Goal: Find specific page/section: Find specific page/section

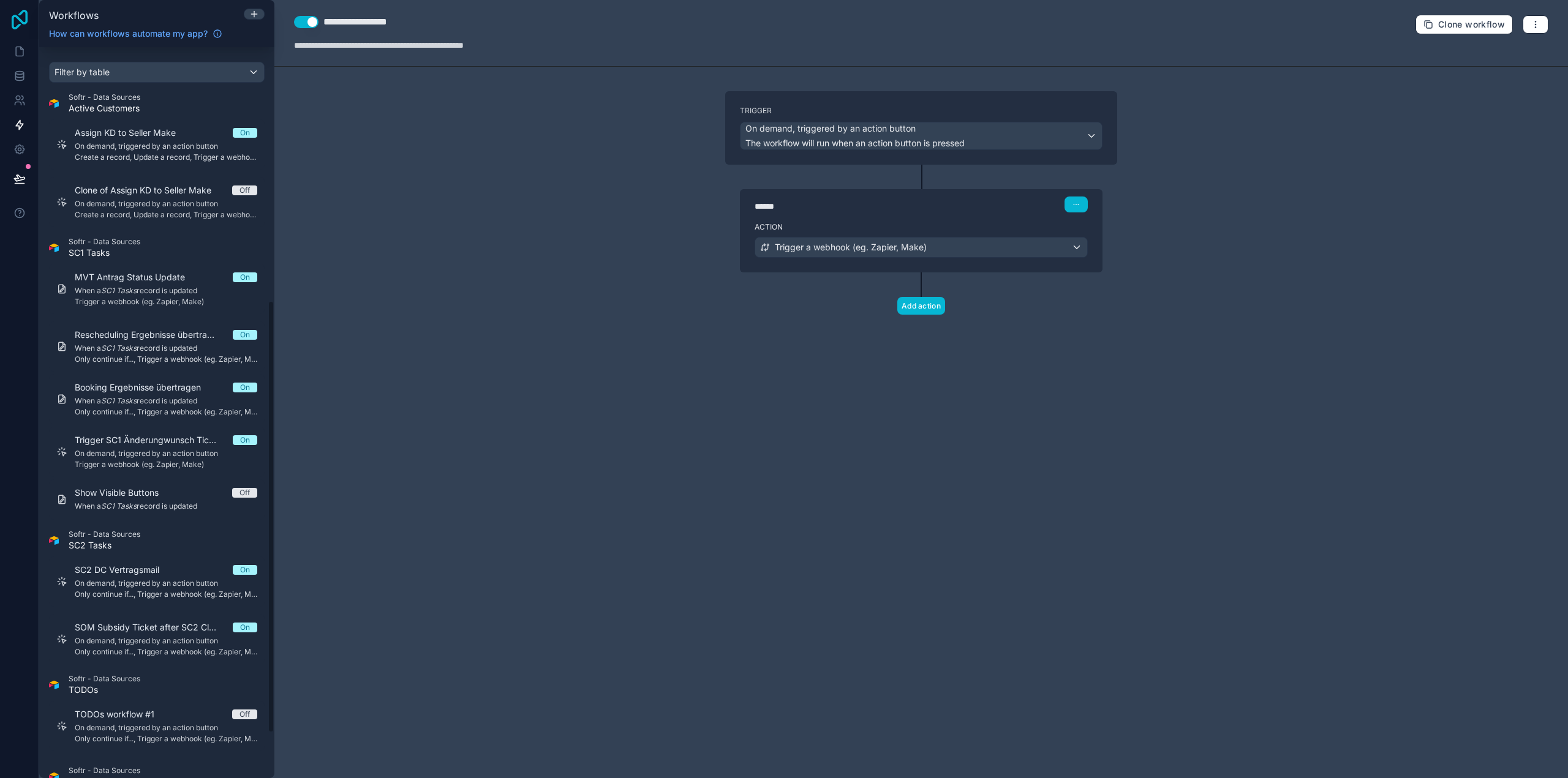
scroll to position [429, 0]
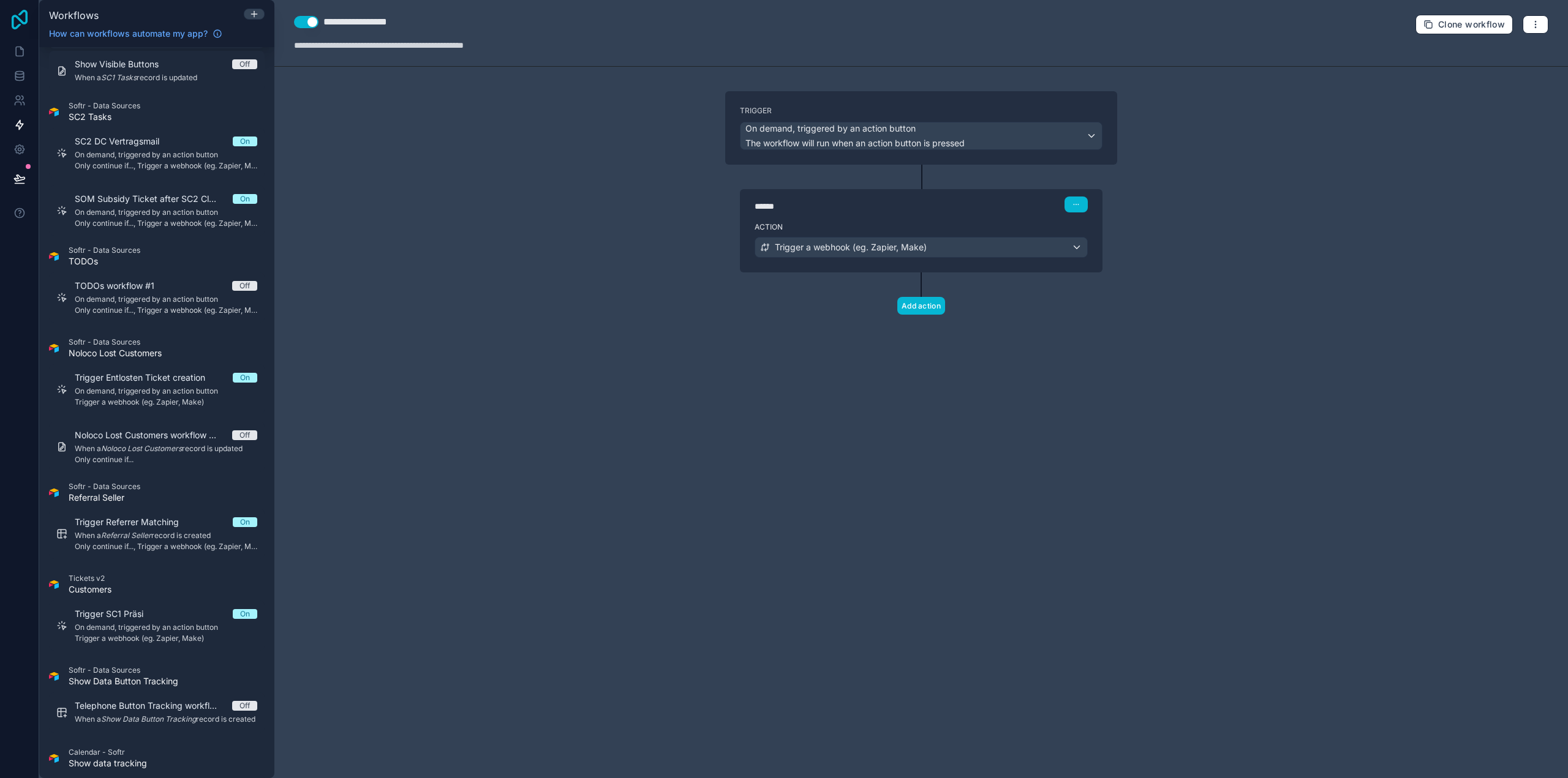
click at [27, 13] on icon at bounding box center [20, 19] width 16 height 20
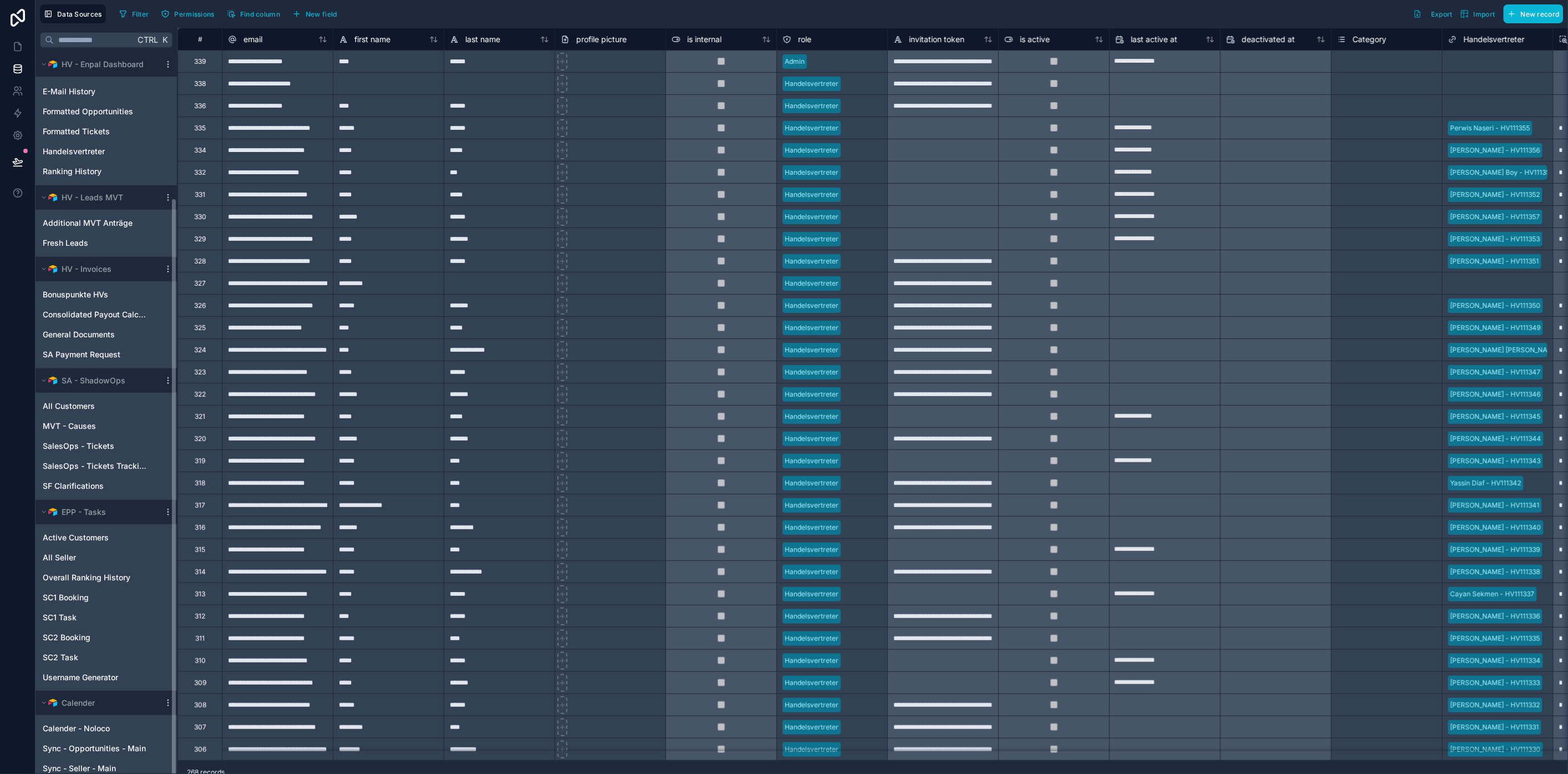
click at [26, 409] on div at bounding box center [17, 387] width 35 height 774
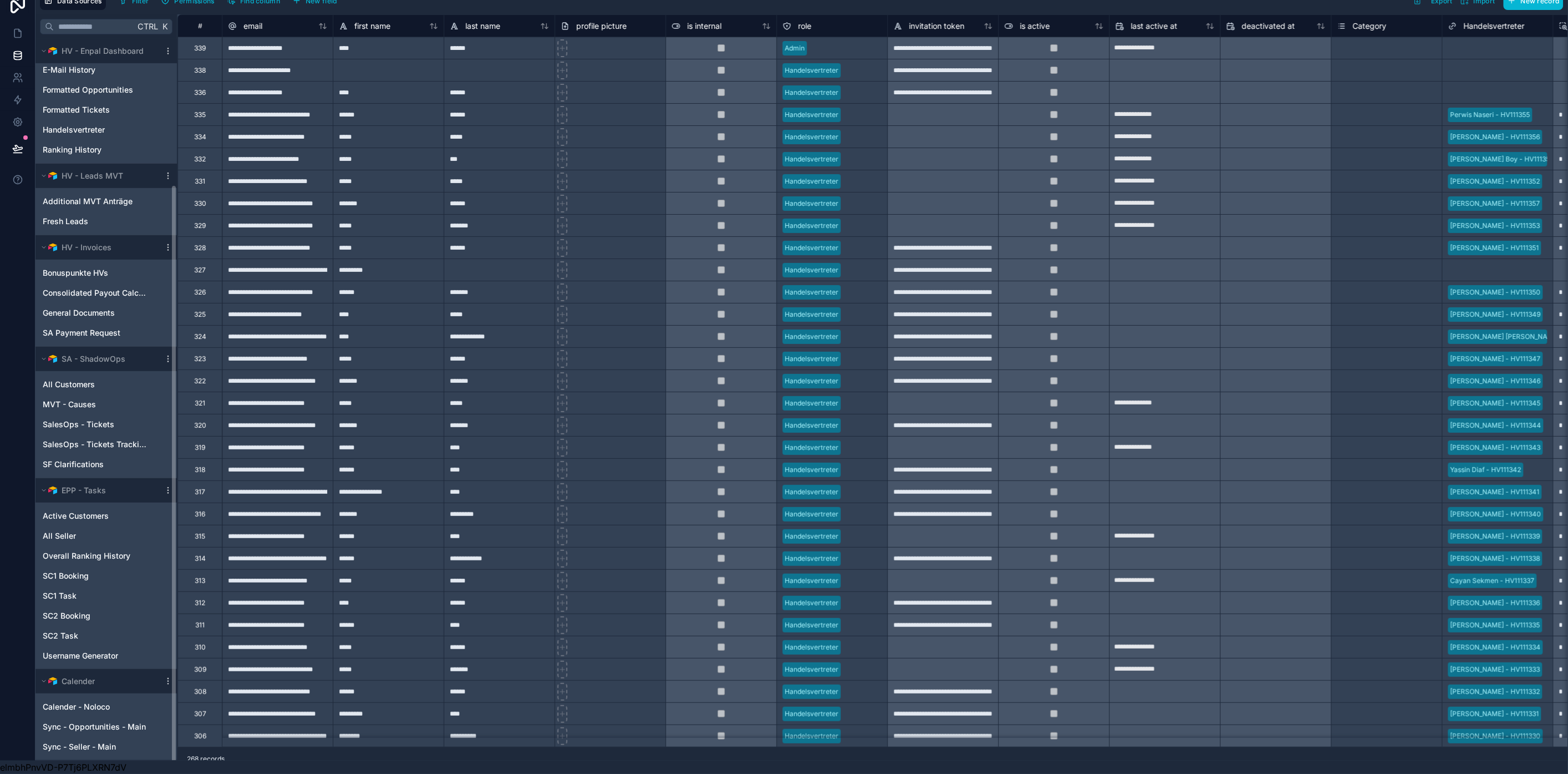
scroll to position [161, 0]
